Goal: Check status: Check status

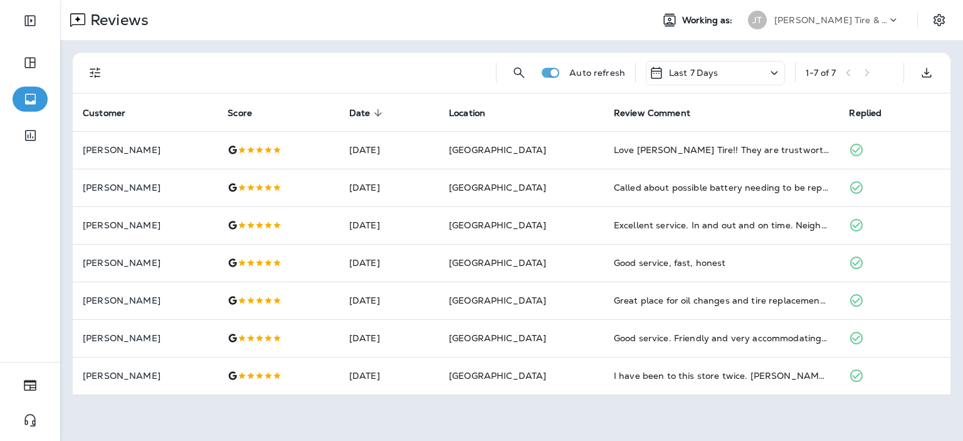
click at [749, 63] on div "Last 7 Days" at bounding box center [715, 73] width 139 height 24
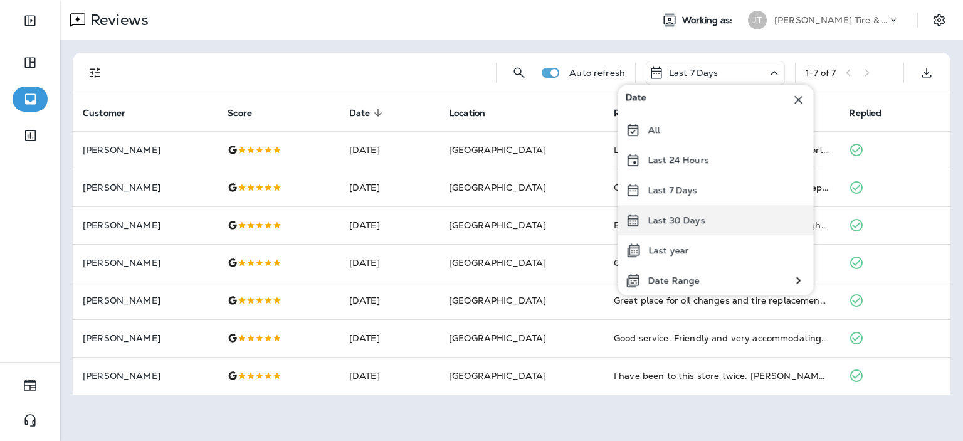
click at [700, 221] on p "Last 30 Days" at bounding box center [677, 220] width 57 height 10
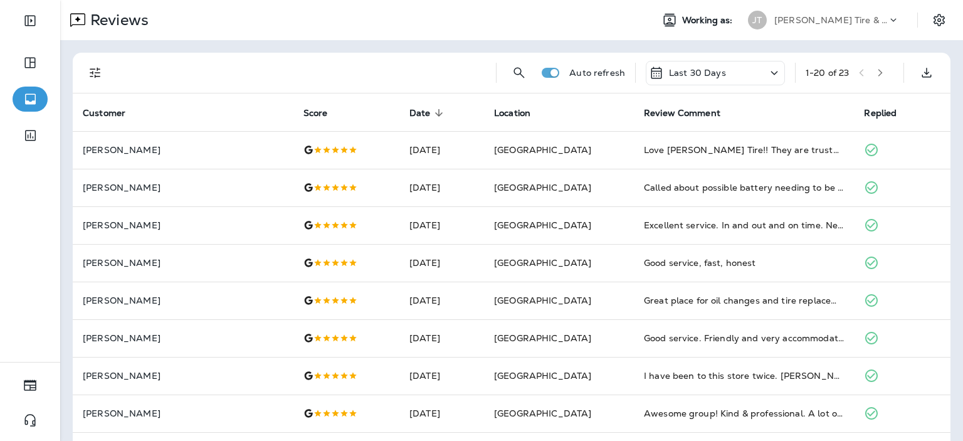
click at [729, 72] on div "Last 30 Days" at bounding box center [715, 73] width 139 height 24
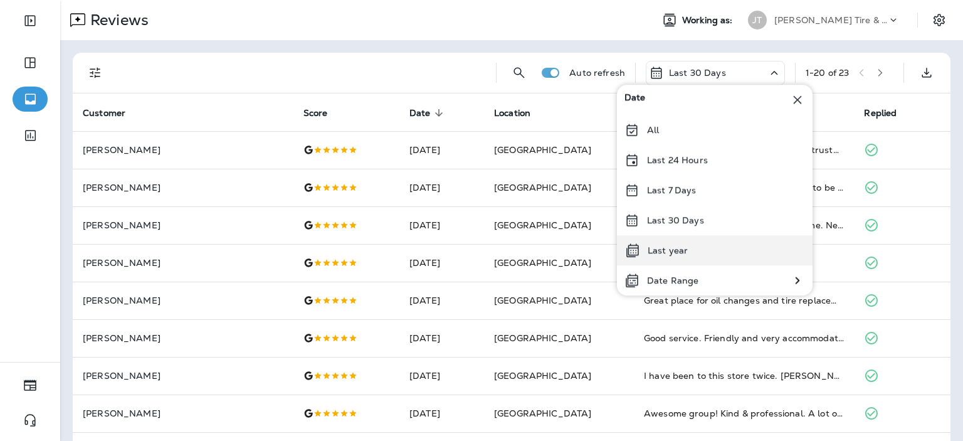
click at [691, 250] on div "Last year" at bounding box center [715, 250] width 196 height 30
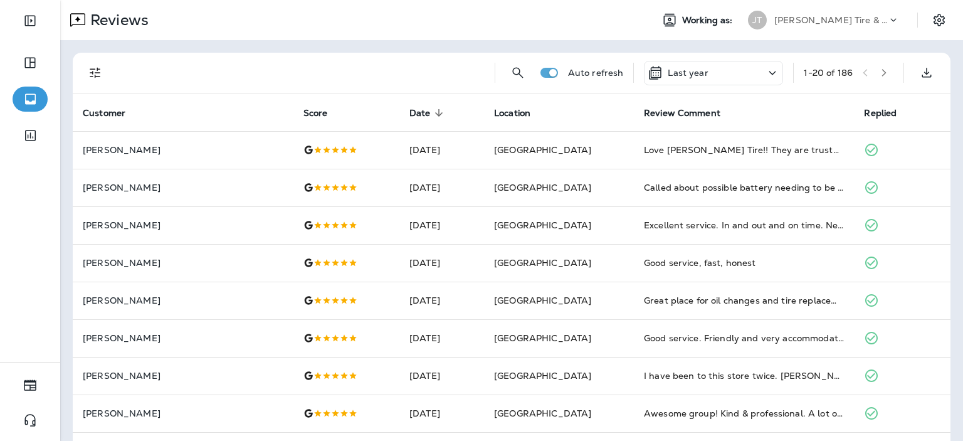
click at [738, 75] on div "Last year" at bounding box center [713, 73] width 139 height 24
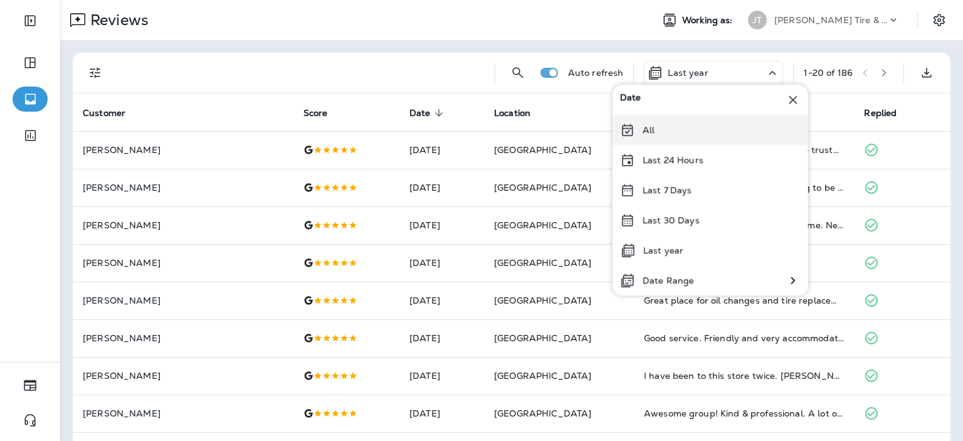
click at [644, 135] on div "All" at bounding box center [711, 130] width 196 height 30
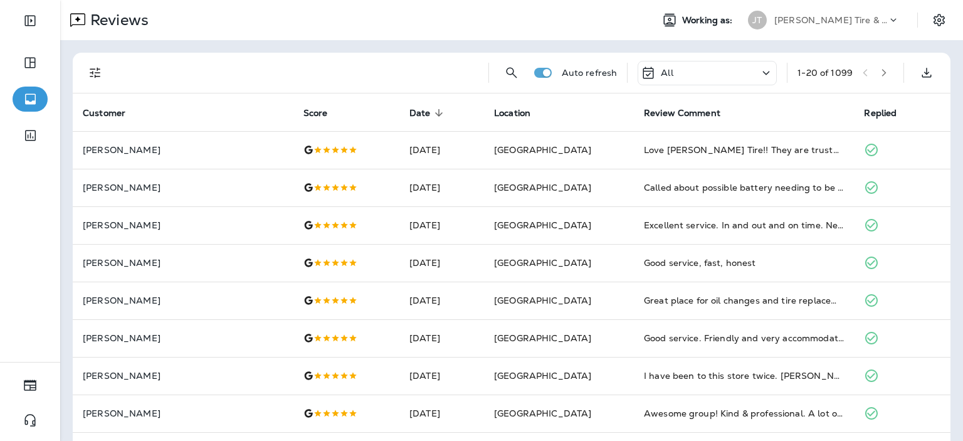
click at [736, 78] on div "All" at bounding box center [707, 73] width 139 height 24
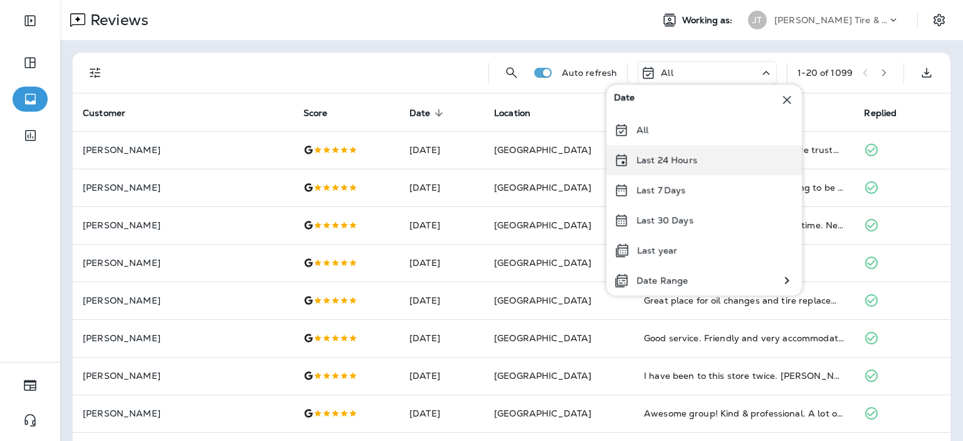
click at [683, 159] on p "Last 24 Hours" at bounding box center [667, 160] width 61 height 10
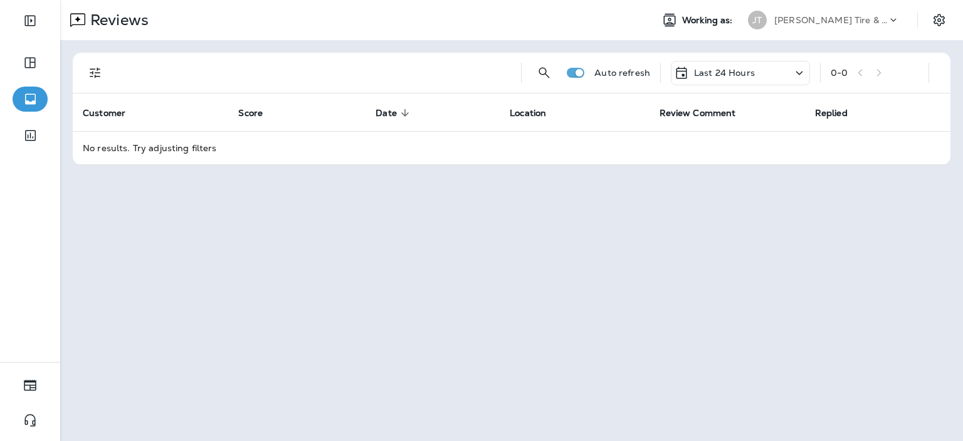
click at [746, 78] on div "Last 24 Hours" at bounding box center [714, 72] width 81 height 15
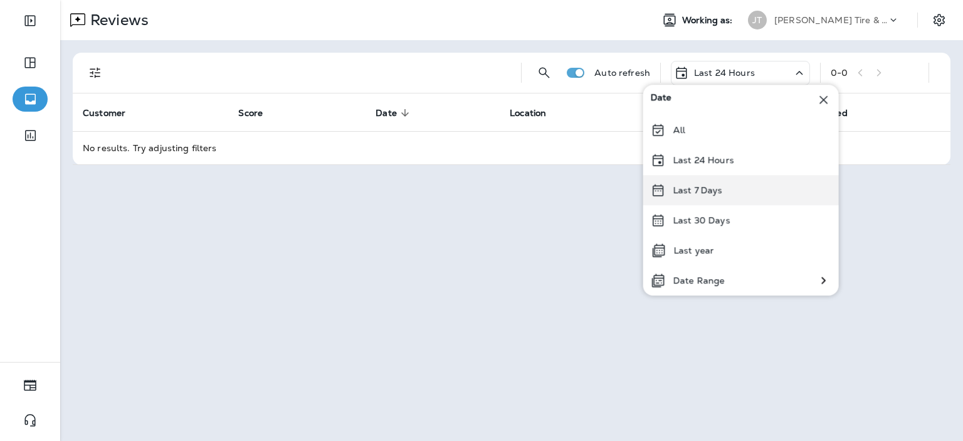
click at [717, 188] on p "Last 7 Days" at bounding box center [699, 190] width 50 height 10
